Goal: Check status: Check status

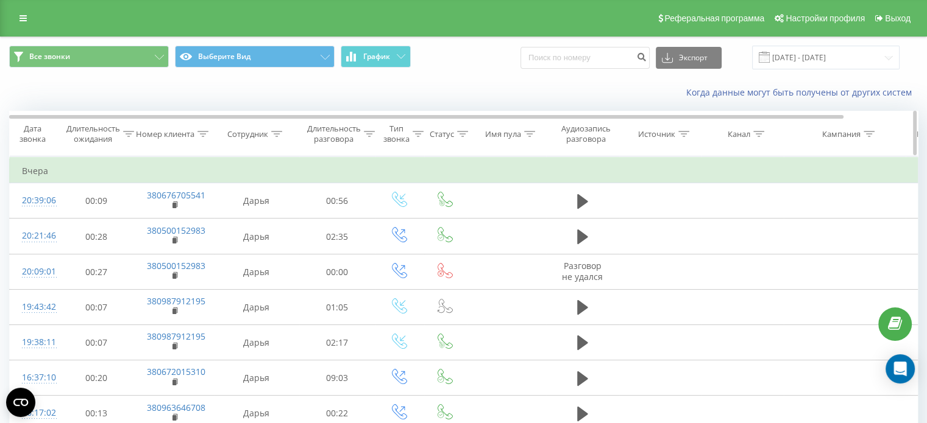
click at [204, 132] on icon at bounding box center [202, 134] width 11 height 6
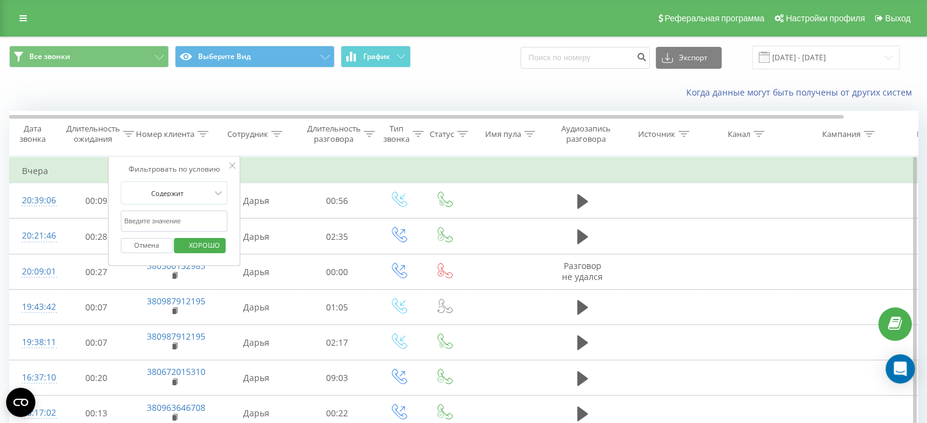
click at [208, 216] on input "text" at bounding box center [174, 221] width 107 height 21
paste input "380970792258"
type input "380970792258"
click at [208, 242] on font "ХОРОШО" at bounding box center [204, 245] width 31 height 9
